Goal: Information Seeking & Learning: Learn about a topic

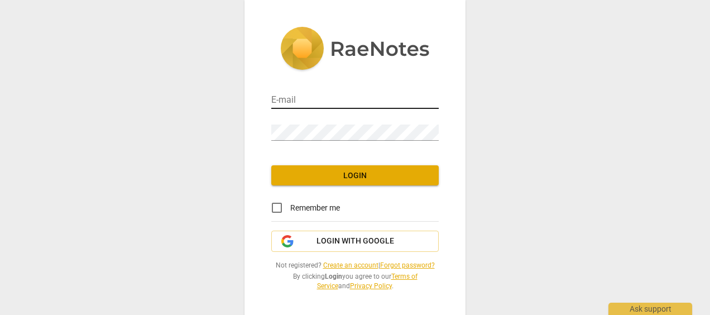
click at [351, 103] on input "email" at bounding box center [355, 101] width 168 height 16
type input "[EMAIL_ADDRESS][DOMAIN_NAME]"
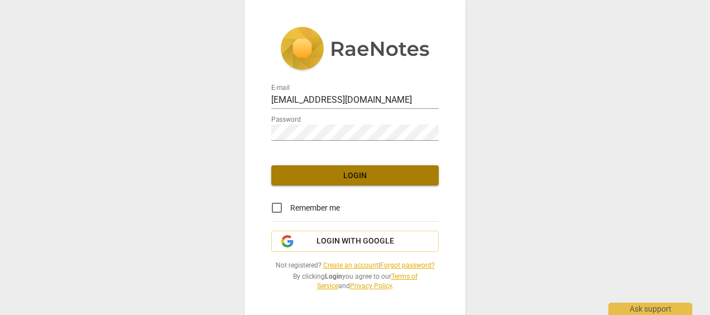
click at [355, 172] on span "Login" at bounding box center [355, 175] width 150 height 11
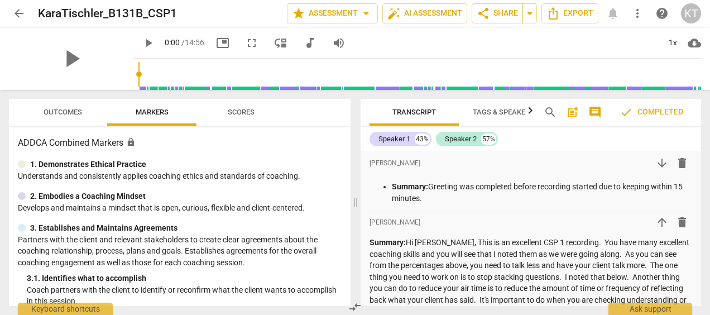
click at [13, 11] on span "arrow_back" at bounding box center [18, 13] width 13 height 13
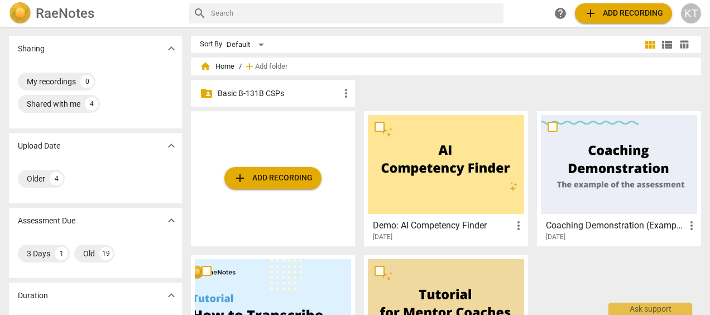
click at [243, 92] on p "Basic B-131B CSPs" at bounding box center [279, 94] width 122 height 12
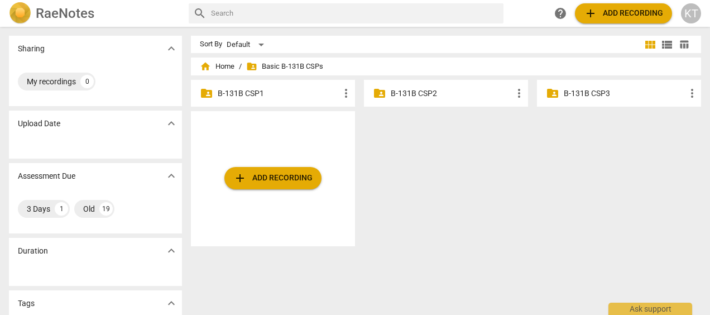
click at [246, 92] on p "B-131B CSP1" at bounding box center [279, 94] width 122 height 12
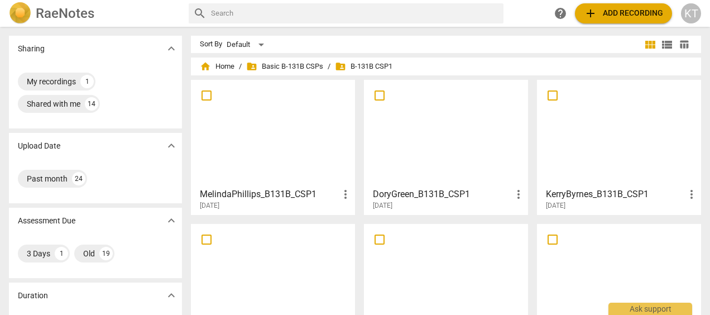
click at [267, 190] on h3 "MelindaPhillips_B131B_CSP1" at bounding box center [269, 194] width 139 height 13
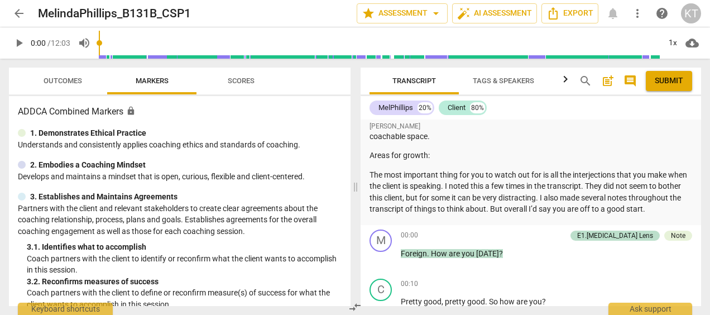
scroll to position [97, 0]
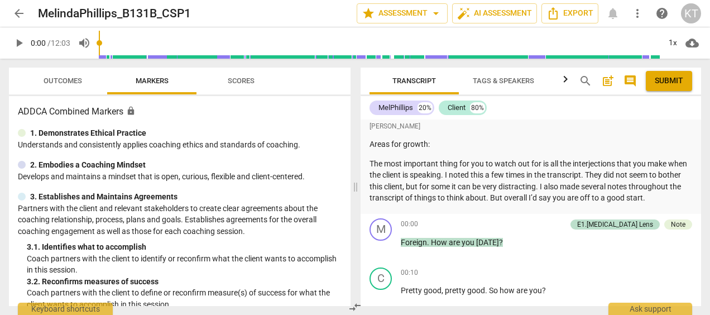
click at [18, 16] on span "arrow_back" at bounding box center [18, 13] width 13 height 13
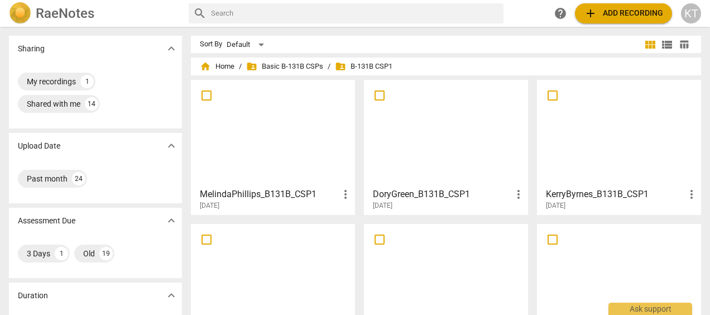
click at [431, 189] on h3 "DoryGreen_B131B_CSP1" at bounding box center [442, 194] width 139 height 13
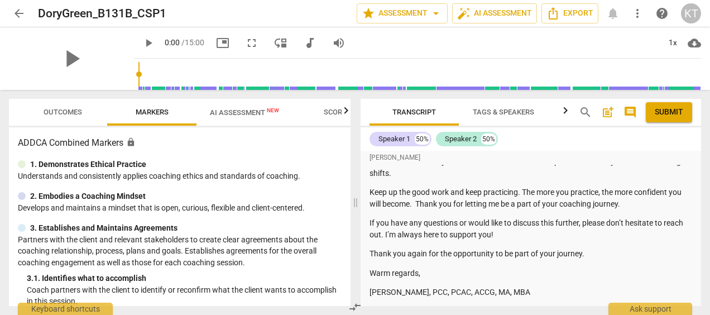
scroll to position [464, 0]
click at [13, 13] on span "arrow_back" at bounding box center [18, 13] width 13 height 13
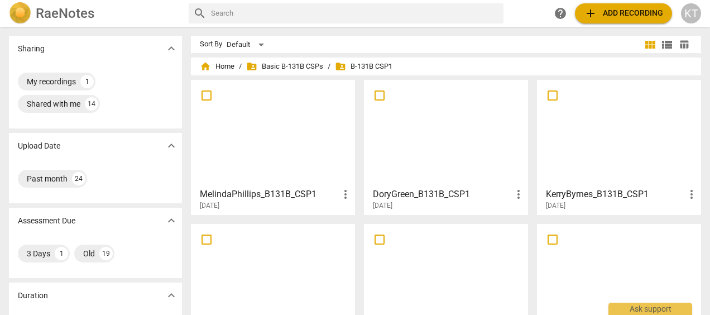
click at [630, 159] on div at bounding box center [619, 133] width 156 height 99
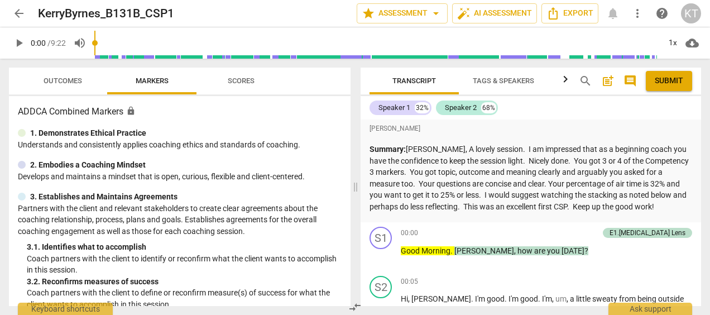
click at [19, 15] on span "arrow_back" at bounding box center [18, 13] width 13 height 13
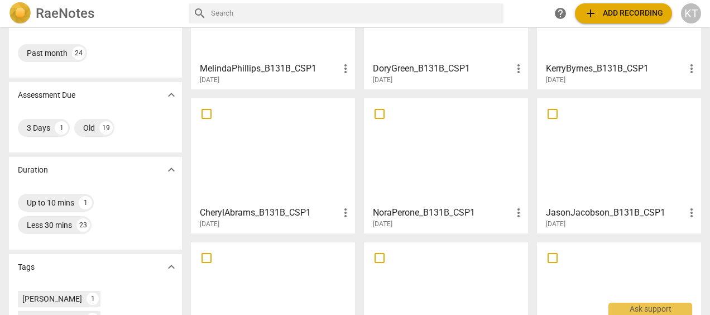
scroll to position [126, 0]
click at [250, 199] on div at bounding box center [273, 151] width 156 height 99
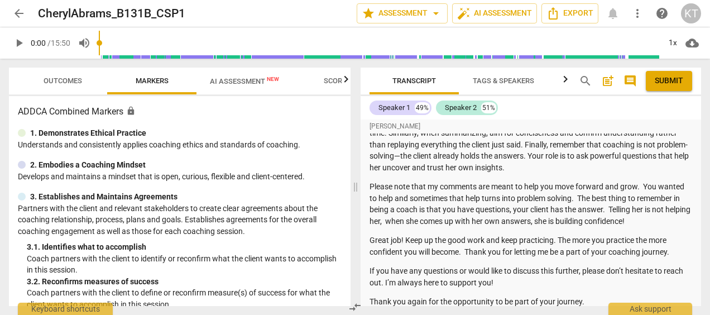
scroll to position [361, 0]
click at [23, 12] on span "arrow_back" at bounding box center [18, 13] width 13 height 13
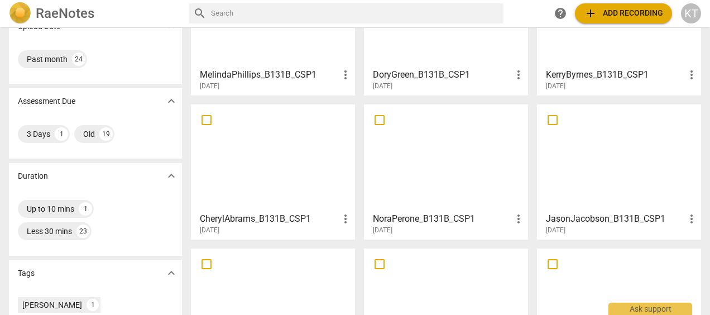
scroll to position [120, 0]
click at [427, 182] on div at bounding box center [446, 157] width 156 height 99
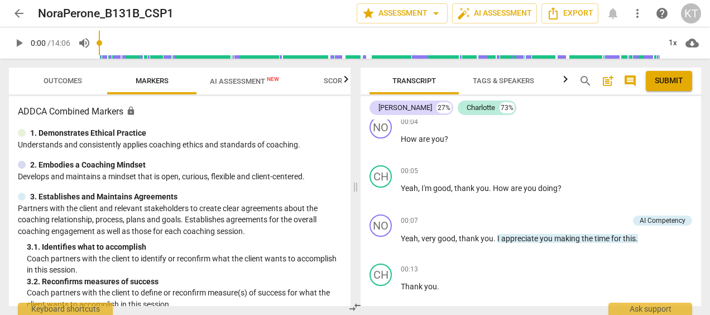
scroll to position [111, 0]
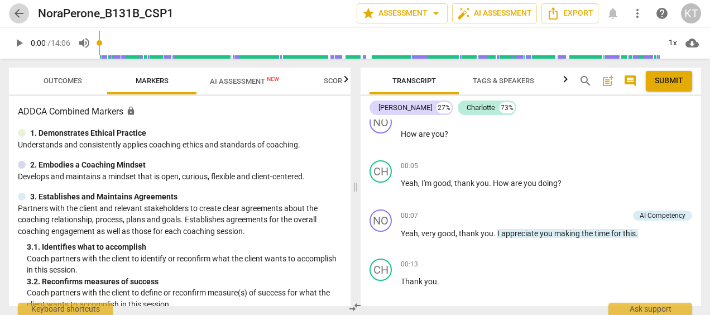
click at [15, 16] on span "arrow_back" at bounding box center [18, 13] width 13 height 13
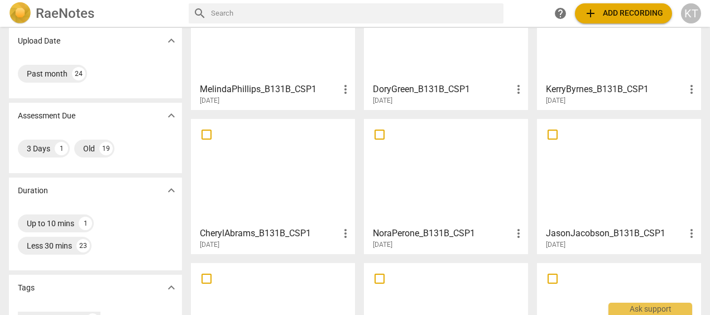
scroll to position [123, 0]
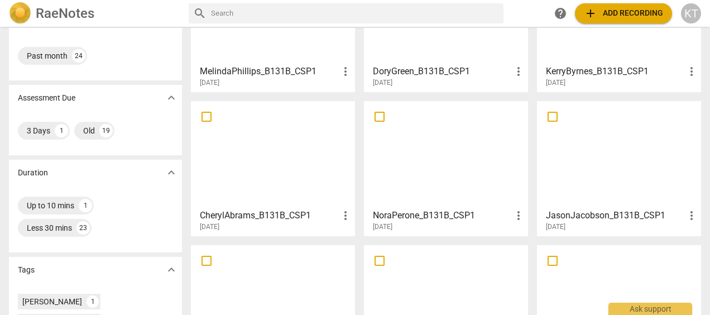
click at [598, 172] on div at bounding box center [619, 154] width 156 height 99
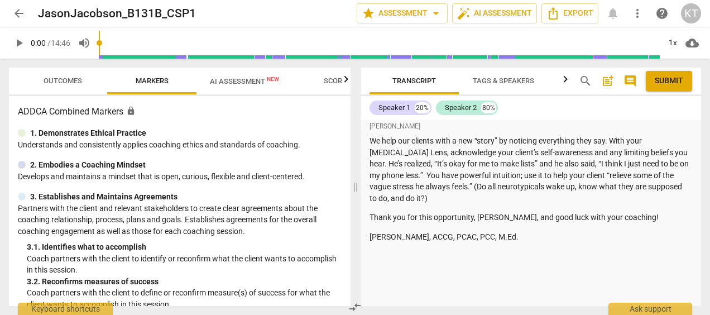
scroll to position [630, 0]
click at [20, 17] on span "arrow_back" at bounding box center [18, 13] width 13 height 13
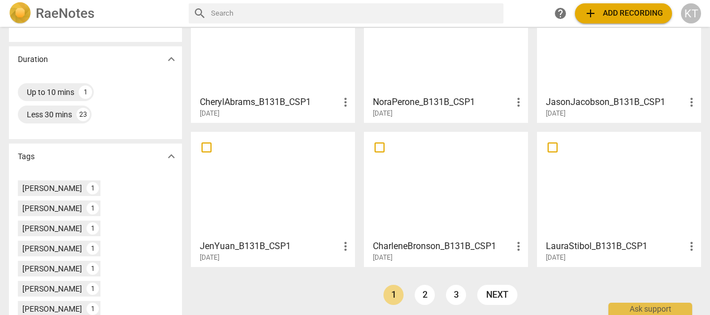
scroll to position [273, 0]
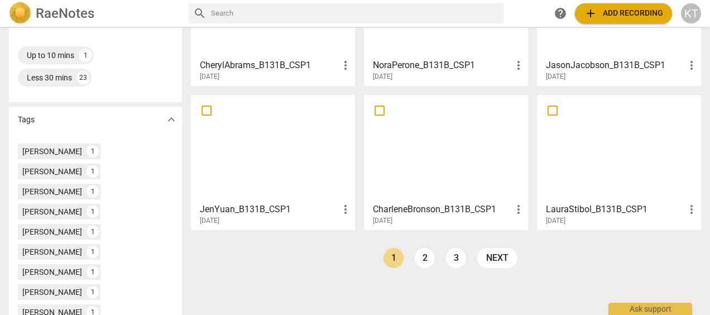
click at [260, 171] on div at bounding box center [273, 148] width 156 height 99
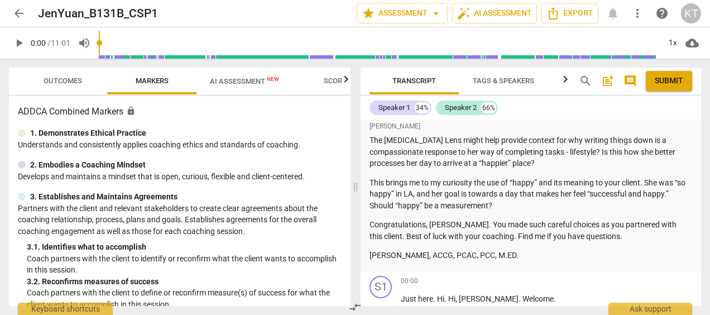
scroll to position [378, 0]
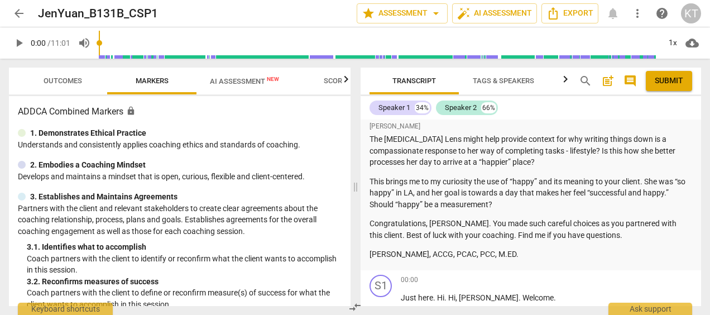
click at [18, 15] on span "arrow_back" at bounding box center [18, 13] width 13 height 13
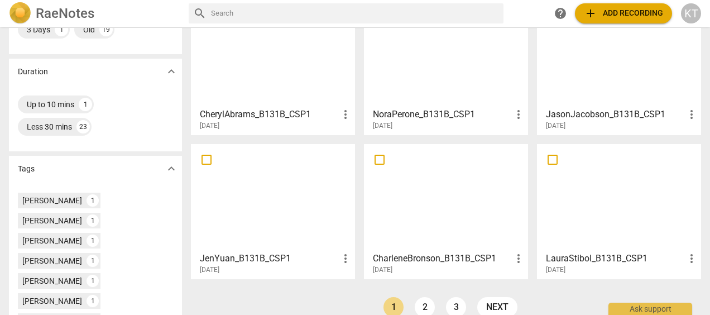
scroll to position [224, 0]
click at [613, 232] on div at bounding box center [619, 196] width 156 height 99
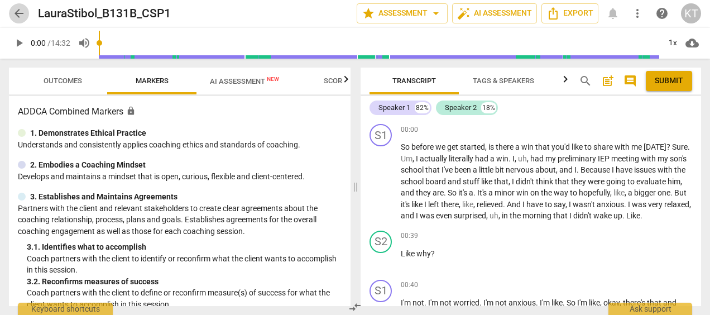
click at [20, 13] on span "arrow_back" at bounding box center [18, 13] width 13 height 13
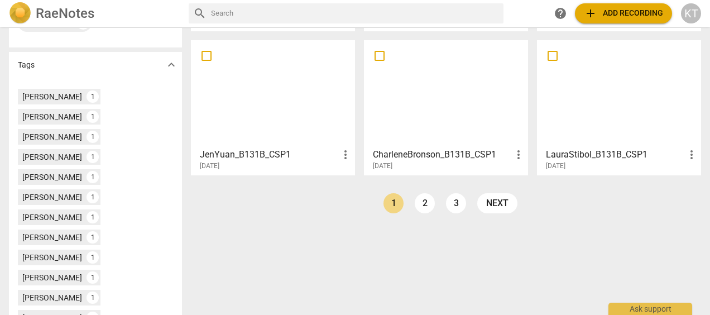
scroll to position [328, 0]
click at [422, 200] on link "2" at bounding box center [425, 203] width 20 height 20
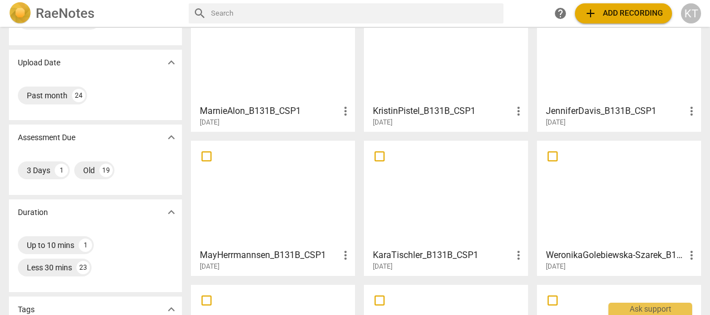
scroll to position [84, 0]
drag, startPoint x: 453, startPoint y: 157, endPoint x: 264, endPoint y: 252, distance: 212.3
click at [264, 252] on h3 "MayHerrmannsen_B131B_CSP1" at bounding box center [269, 254] width 139 height 13
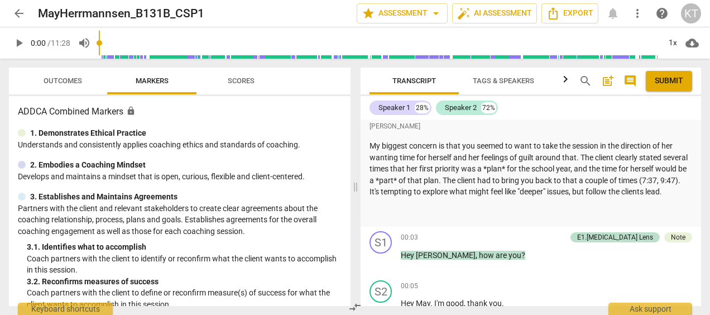
scroll to position [173, 0]
click at [22, 18] on span "arrow_back" at bounding box center [18, 13] width 13 height 13
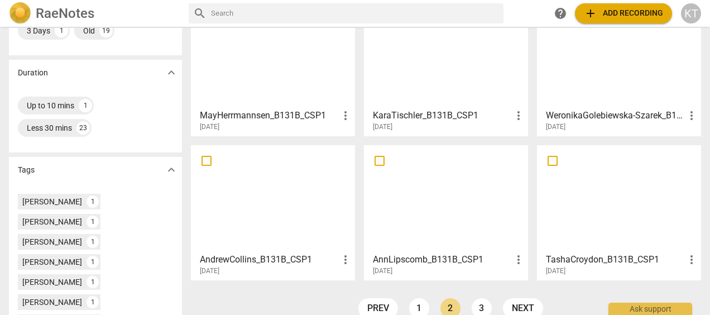
scroll to position [224, 0]
click at [285, 242] on div at bounding box center [273, 197] width 156 height 99
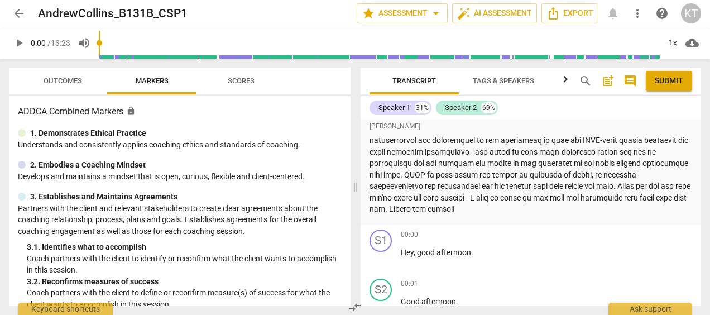
scroll to position [148, 0]
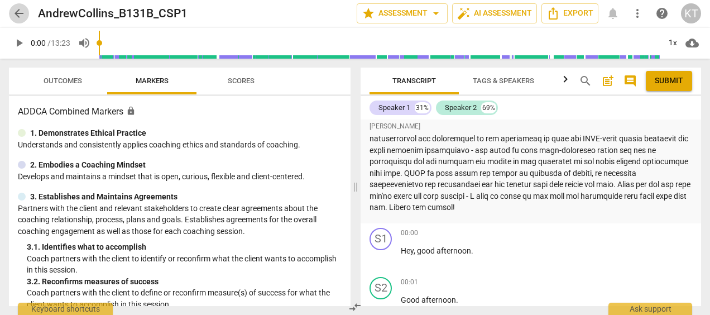
click at [21, 16] on span "arrow_back" at bounding box center [18, 13] width 13 height 13
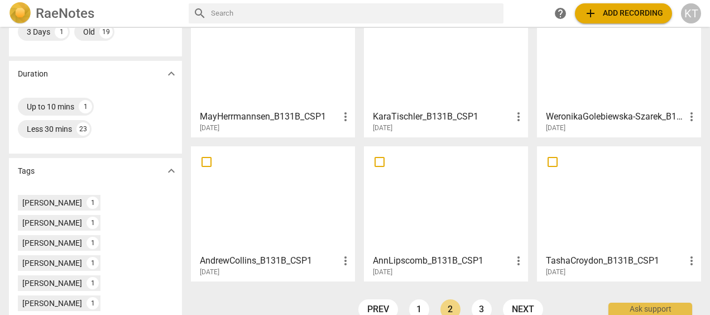
scroll to position [226, 0]
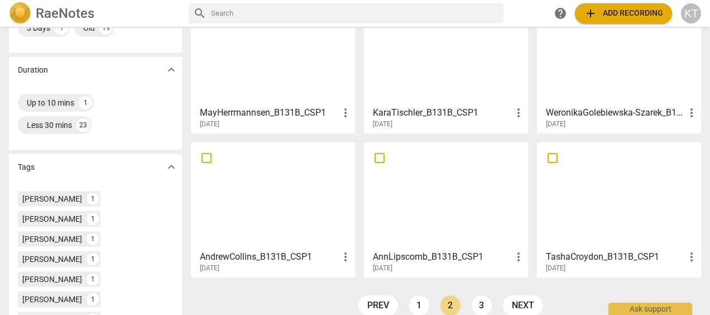
click at [606, 239] on div at bounding box center [619, 195] width 156 height 99
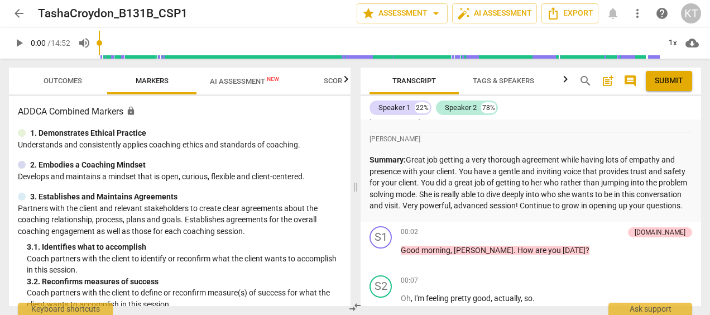
scroll to position [43, 0]
click at [13, 15] on span "arrow_back" at bounding box center [18, 13] width 13 height 13
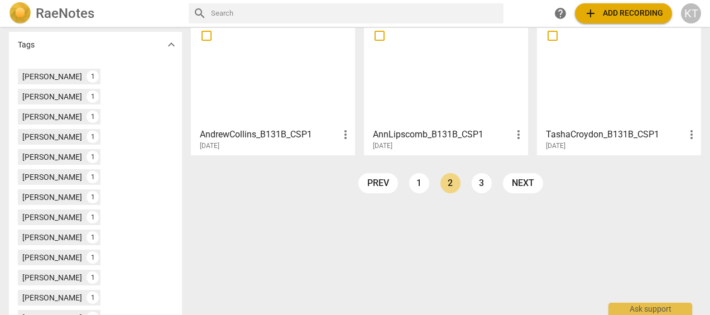
scroll to position [350, 0]
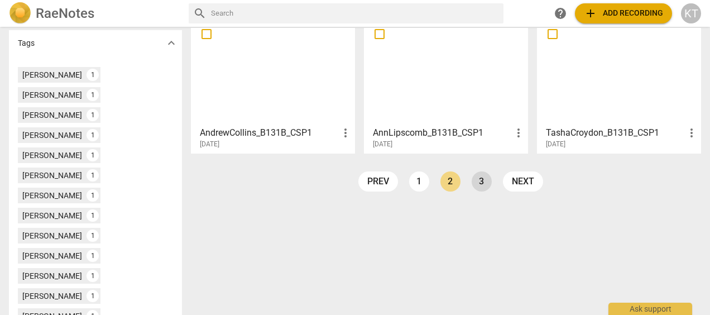
click at [482, 181] on link "3" at bounding box center [482, 181] width 20 height 20
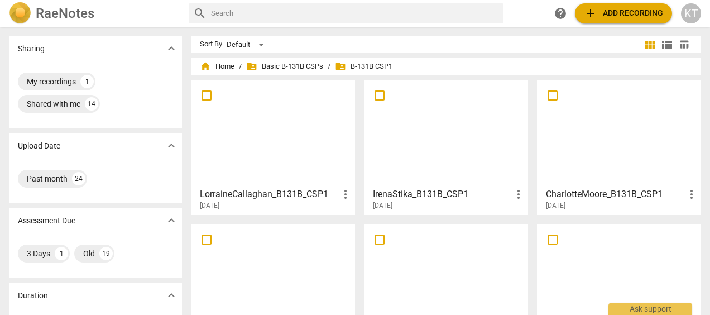
click at [267, 184] on div "LorraineCallaghan_B131B_CSP1 more_vert [DATE]" at bounding box center [273, 197] width 157 height 28
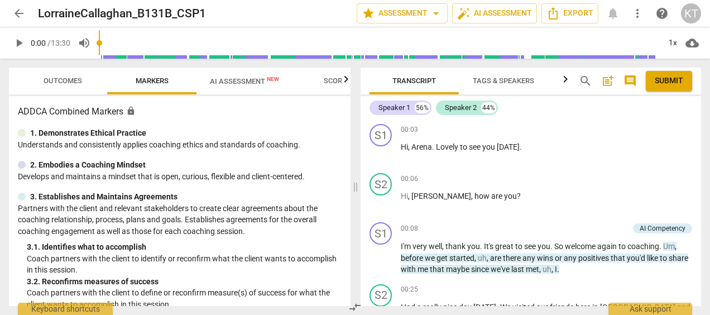
click at [19, 16] on span "arrow_back" at bounding box center [18, 13] width 13 height 13
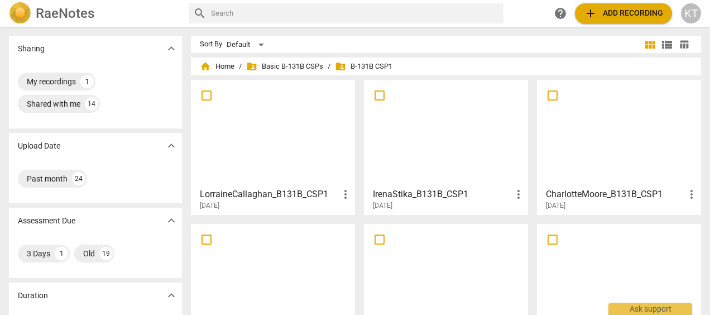
click at [429, 184] on div "IrenaStika_B131B_CSP1 more_vert [DATE]" at bounding box center [446, 197] width 157 height 28
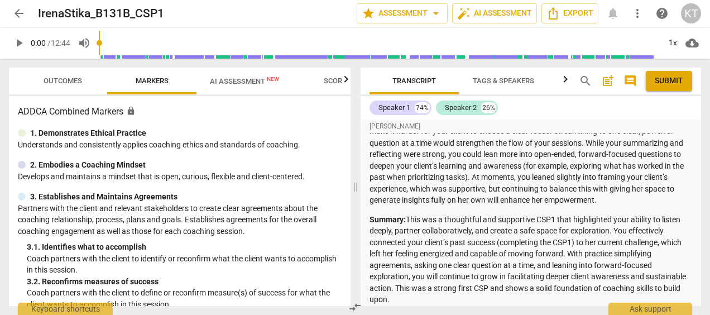
scroll to position [342, 0]
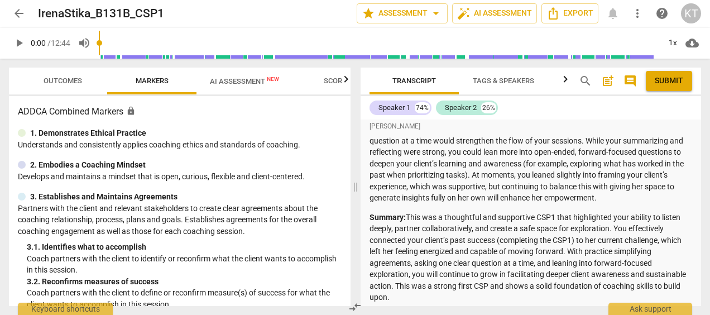
click at [18, 8] on span "arrow_back" at bounding box center [18, 13] width 13 height 13
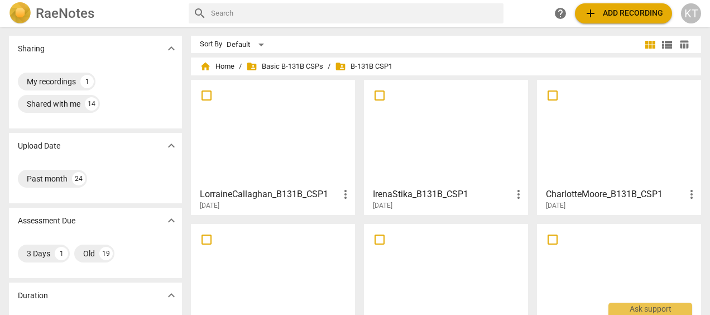
click at [575, 192] on h3 "CharlotteMoore_B131B_CSP1" at bounding box center [615, 194] width 139 height 13
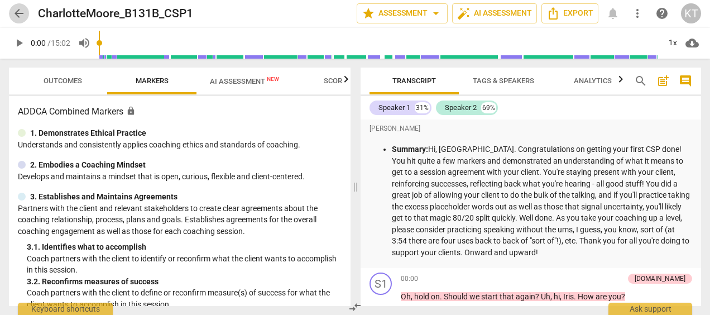
click at [16, 12] on span "arrow_back" at bounding box center [18, 13] width 13 height 13
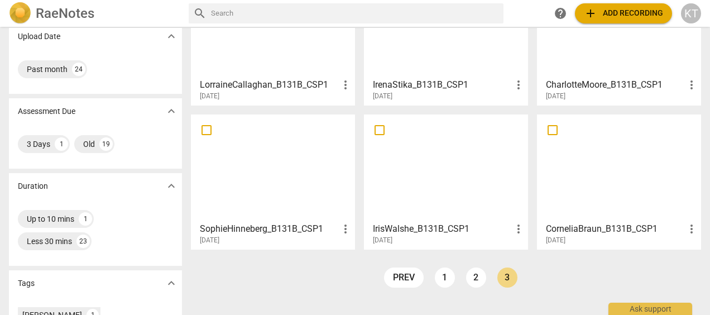
scroll to position [112, 0]
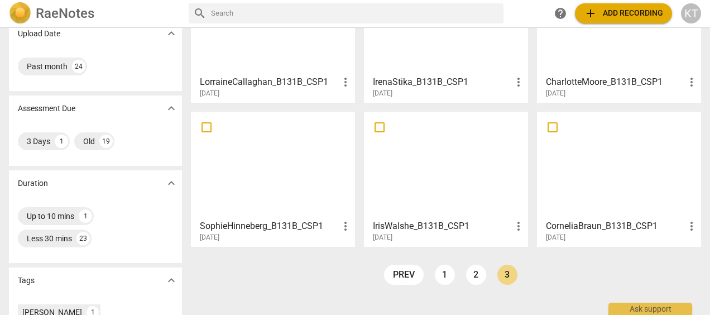
click at [442, 215] on div "IrisWalshe_B131B_CSP1 more_vert [DATE]" at bounding box center [446, 228] width 157 height 28
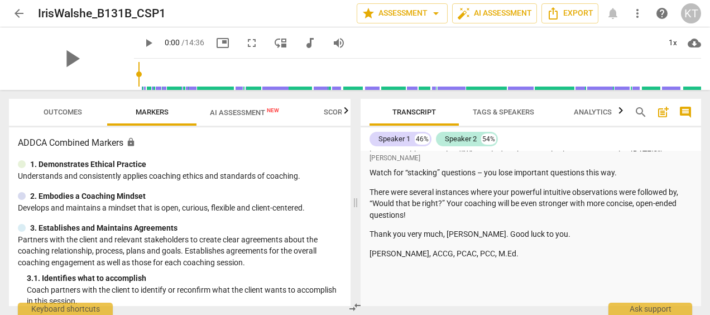
scroll to position [675, 0]
click at [16, 15] on span "arrow_back" at bounding box center [18, 13] width 13 height 13
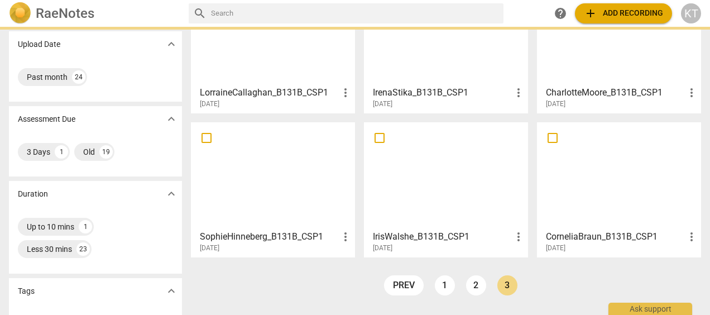
scroll to position [104, 0]
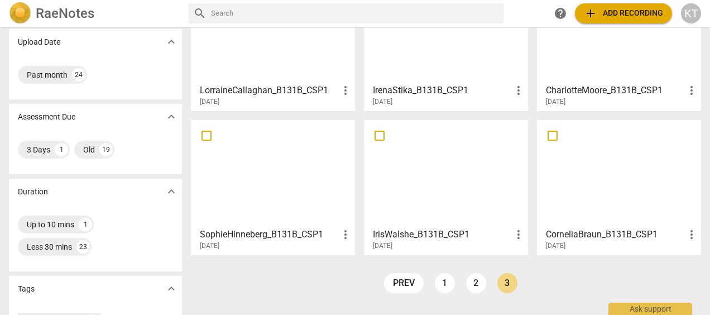
click at [609, 227] on div "CorneliaBraun_B131B_CSP1 more_vert [DATE]" at bounding box center [619, 237] width 157 height 28
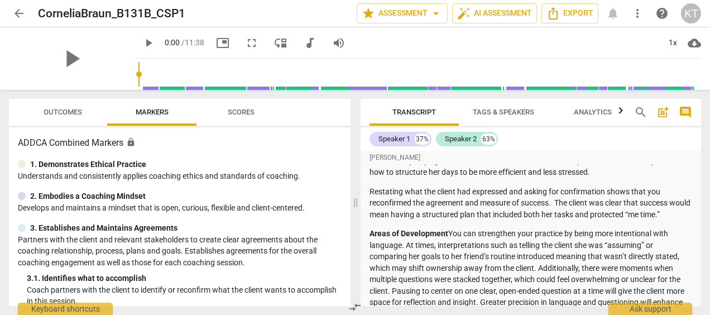
scroll to position [311, 0]
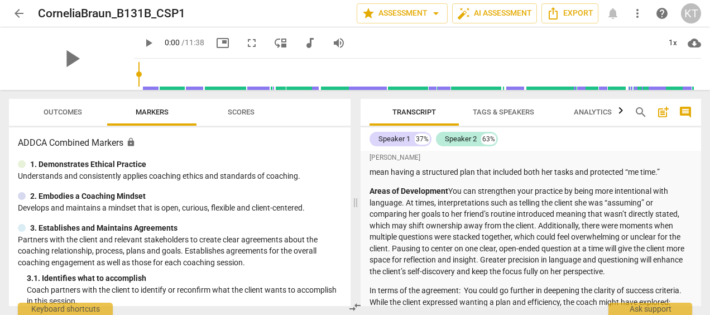
click at [18, 15] on span "arrow_back" at bounding box center [18, 13] width 13 height 13
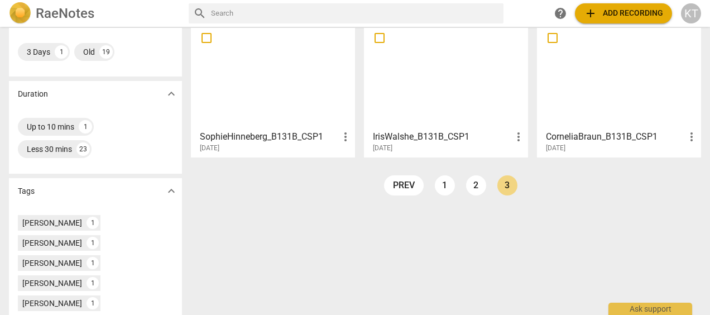
scroll to position [211, 0]
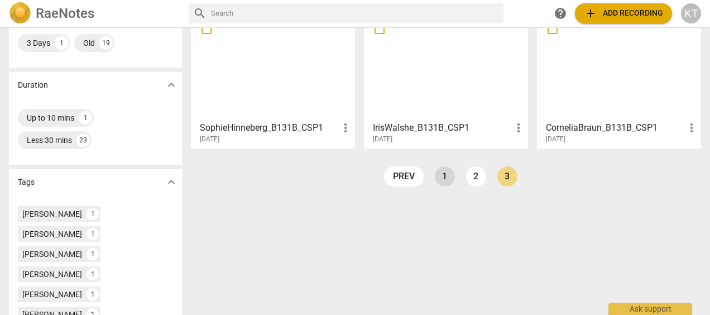
click at [443, 180] on link "1" at bounding box center [445, 176] width 20 height 20
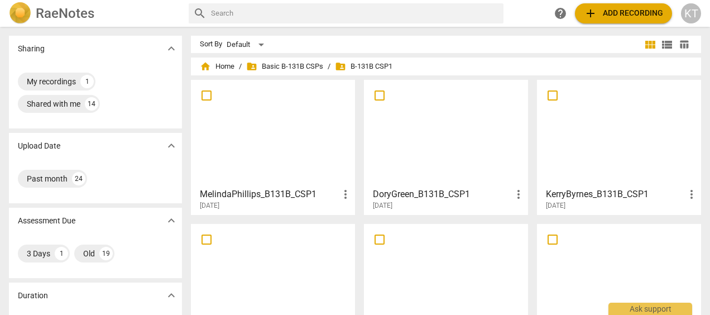
drag, startPoint x: 260, startPoint y: 161, endPoint x: 245, endPoint y: 193, distance: 36.0
click at [245, 193] on h3 "MelindaPhillips_B131B_CSP1" at bounding box center [269, 194] width 139 height 13
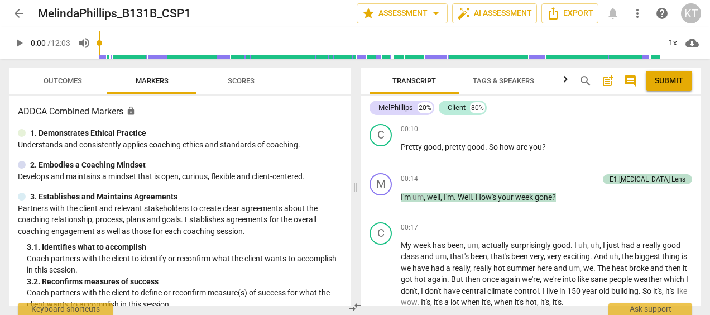
scroll to position [241, 0]
click at [18, 13] on span "arrow_back" at bounding box center [18, 13] width 13 height 13
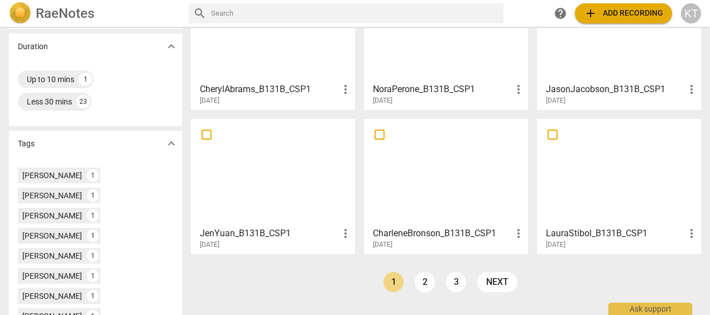
scroll to position [283, 0]
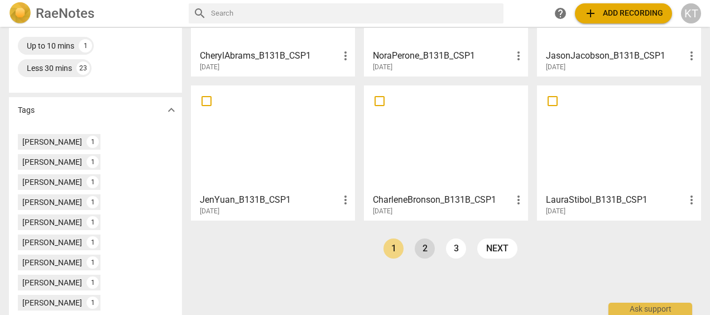
click at [431, 247] on link "2" at bounding box center [425, 248] width 20 height 20
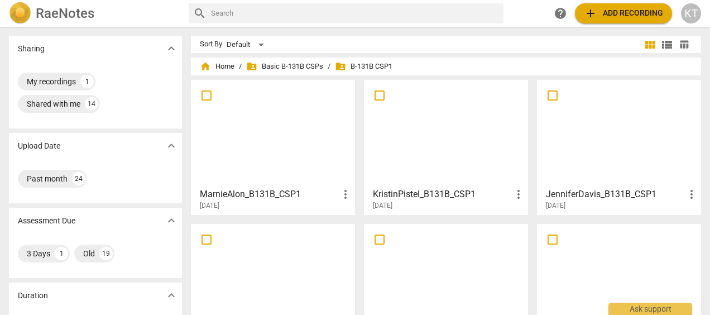
scroll to position [74, 0]
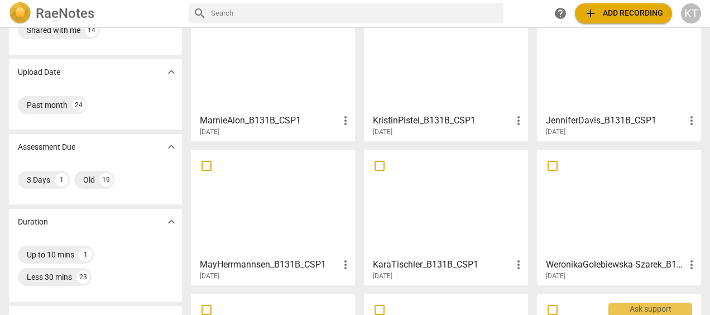
drag, startPoint x: 431, startPoint y: 247, endPoint x: 413, endPoint y: 266, distance: 26.5
drag, startPoint x: 413, startPoint y: 266, endPoint x: 396, endPoint y: 262, distance: 16.7
click at [396, 262] on h3 "KaraTischler_B131B_CSP1" at bounding box center [442, 264] width 139 height 13
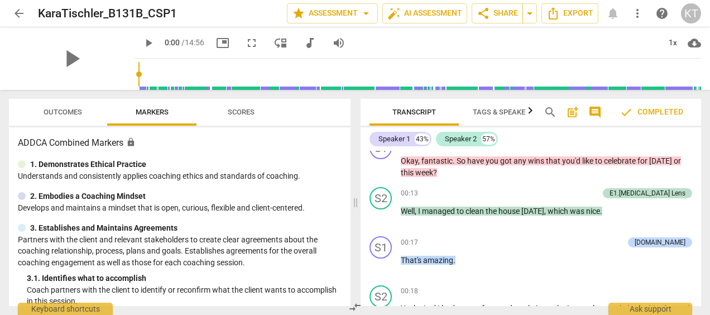
scroll to position [303, 0]
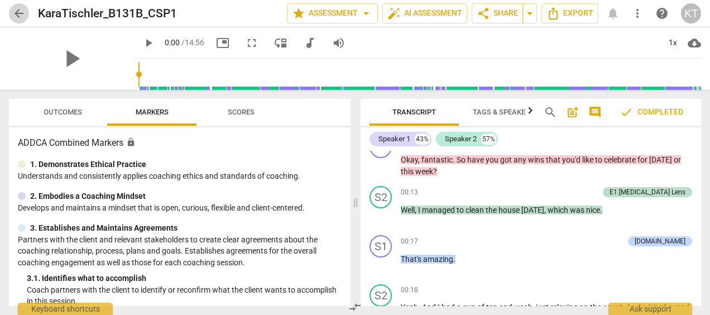
click at [20, 13] on span "arrow_back" at bounding box center [18, 13] width 13 height 13
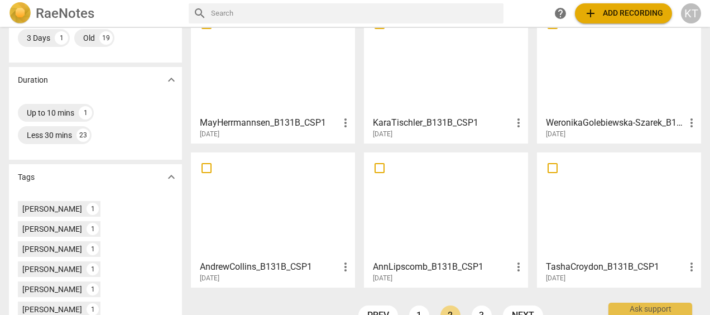
scroll to position [216, 0]
click at [431, 267] on h3 "AnnLipscomb_B131B_CSP1" at bounding box center [442, 266] width 139 height 13
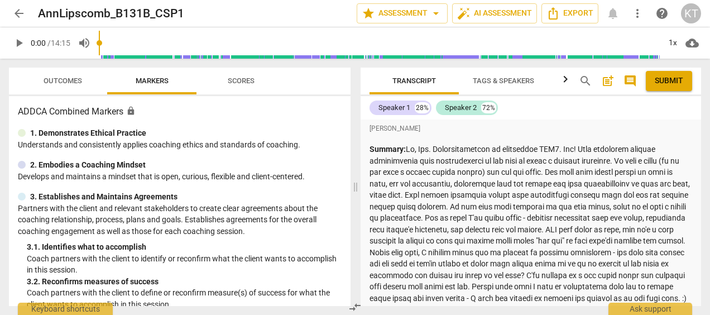
click at [20, 16] on span "arrow_back" at bounding box center [18, 13] width 13 height 13
click at [18, 12] on span "arrow_back" at bounding box center [18, 13] width 13 height 13
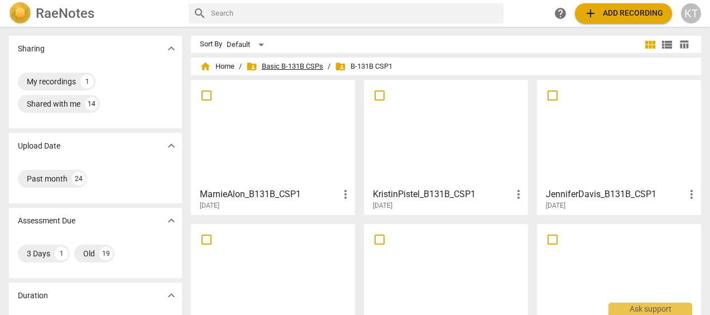
click at [290, 65] on span "folder_shared Basic B-131B CSPs" at bounding box center [284, 66] width 77 height 11
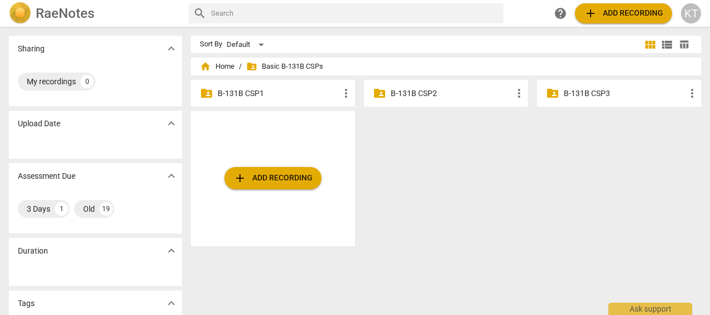
click at [429, 93] on p "B-131B CSP2" at bounding box center [452, 94] width 122 height 12
